Goal: Task Accomplishment & Management: Complete application form

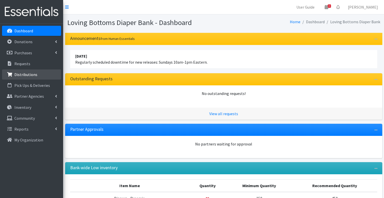
click at [36, 74] on link "Distributions" at bounding box center [31, 74] width 59 height 10
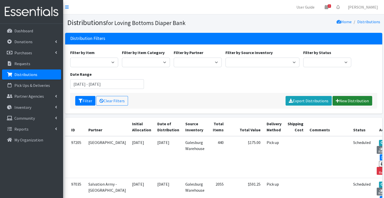
click at [347, 99] on link "New Distribution" at bounding box center [352, 101] width 40 height 10
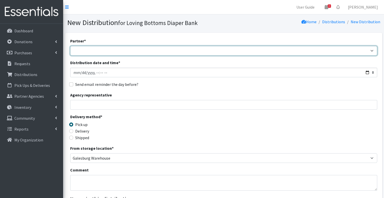
click at [150, 53] on select "Abilities Plus Boots & Blessings Boys & Girls Club of Greater Peoria Bureau [PE…" at bounding box center [223, 51] width 307 height 10
select select "799"
click at [70, 46] on select "Abilities Plus Boots & Blessings Boys & Girls Club of Greater Peoria Bureau [PE…" at bounding box center [223, 51] width 307 height 10
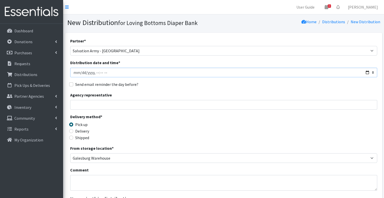
click at [81, 71] on input "Distribution date and time *" at bounding box center [223, 73] width 307 height 10
type input "[DATE]T23:59"
click at [85, 84] on label "Send email reminder the day before?" at bounding box center [106, 84] width 63 height 6
click at [73, 84] on input "Send email reminder the day before?" at bounding box center [71, 84] width 4 height 4
checkbox input "true"
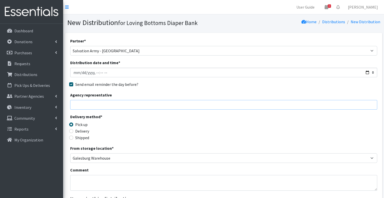
click at [90, 105] on input "Agency representative" at bounding box center [223, 105] width 307 height 10
type input "J"
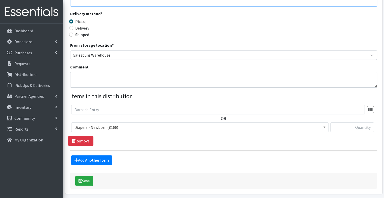
scroll to position [121, 0]
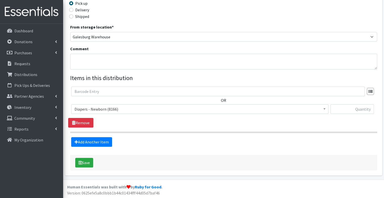
click at [126, 105] on span "Diapers - Newborn (8166)" at bounding box center [199, 109] width 257 height 10
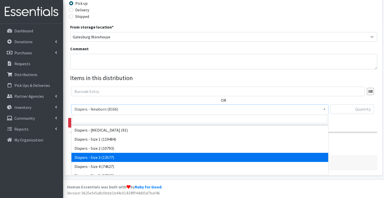
scroll to position [8, 0]
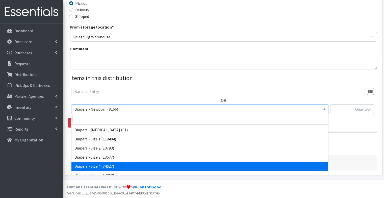
select select "73"
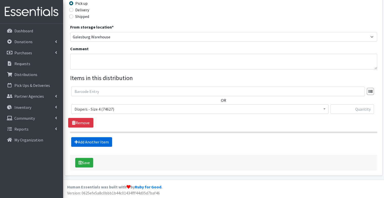
click at [104, 140] on link "Add Another Item" at bounding box center [91, 142] width 41 height 10
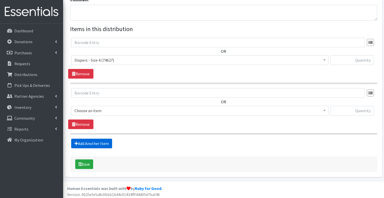
scroll to position [171, 0]
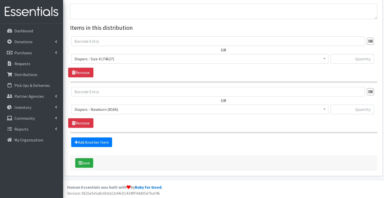
click at [103, 112] on span "Diapers - Newborn (8166)" at bounding box center [199, 109] width 251 height 7
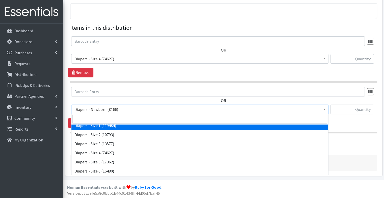
scroll to position [21, 0]
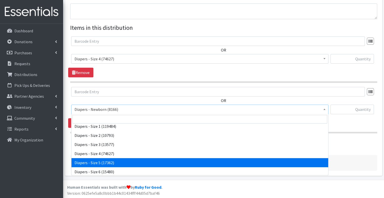
select select "74"
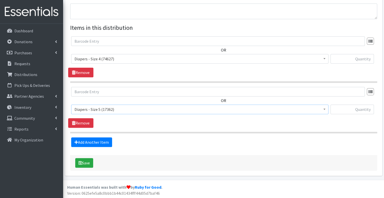
click at [329, 58] on div "Diapers - Newborn (8166) Diapers - [MEDICAL_DATA] (91) Diapers - Size 1 (119484…" at bounding box center [223, 61] width 305 height 14
click at [339, 59] on input "text" at bounding box center [351, 59] width 43 height 10
type input "500"
click at [83, 159] on button "Save" at bounding box center [84, 163] width 18 height 10
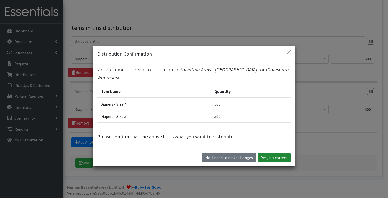
click at [279, 154] on button "Yes, it's correct" at bounding box center [274, 158] width 33 height 10
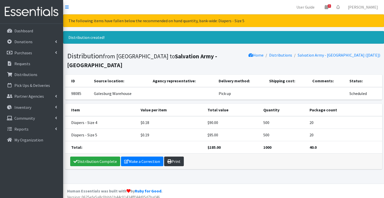
click at [167, 161] on icon at bounding box center [169, 161] width 4 height 4
